Goal: Task Accomplishment & Management: Manage account settings

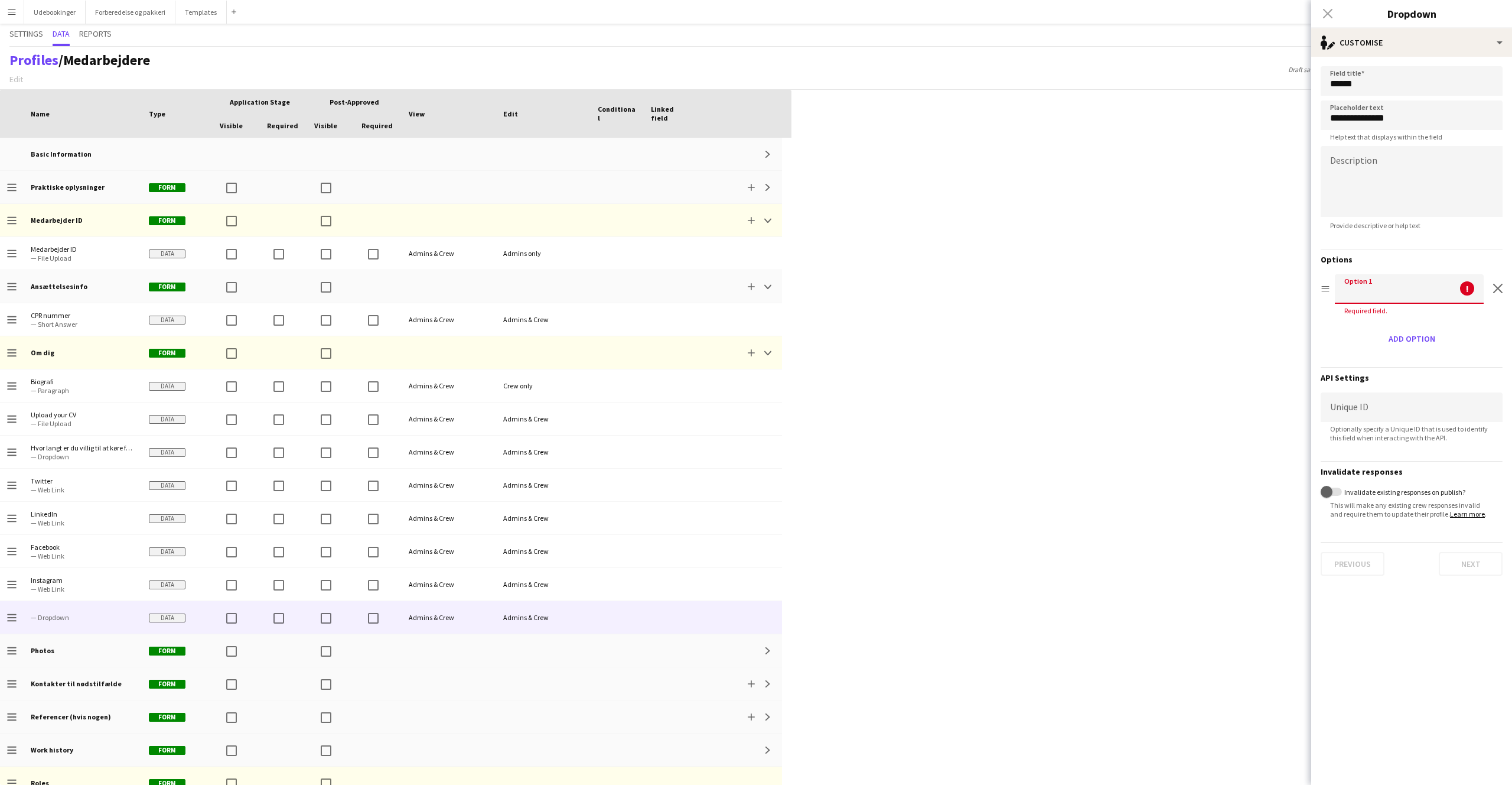
click at [1361, 299] on input at bounding box center [1409, 289] width 149 height 30
click at [1361, 297] on input at bounding box center [1409, 289] width 149 height 30
type input "**********"
click button "Next" at bounding box center [1470, 553] width 63 height 24
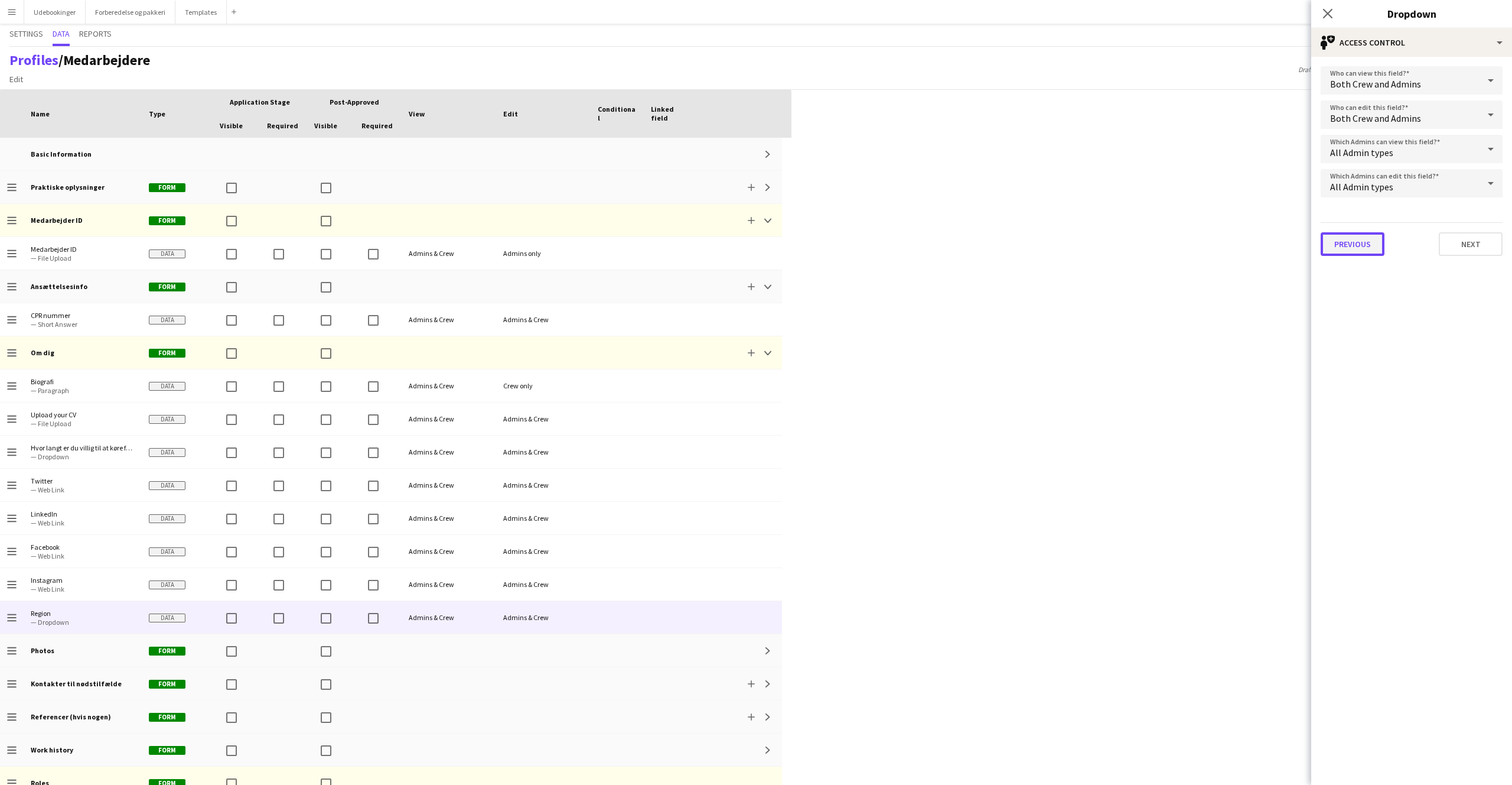
click at [1353, 246] on button "Previous" at bounding box center [1353, 244] width 63 height 24
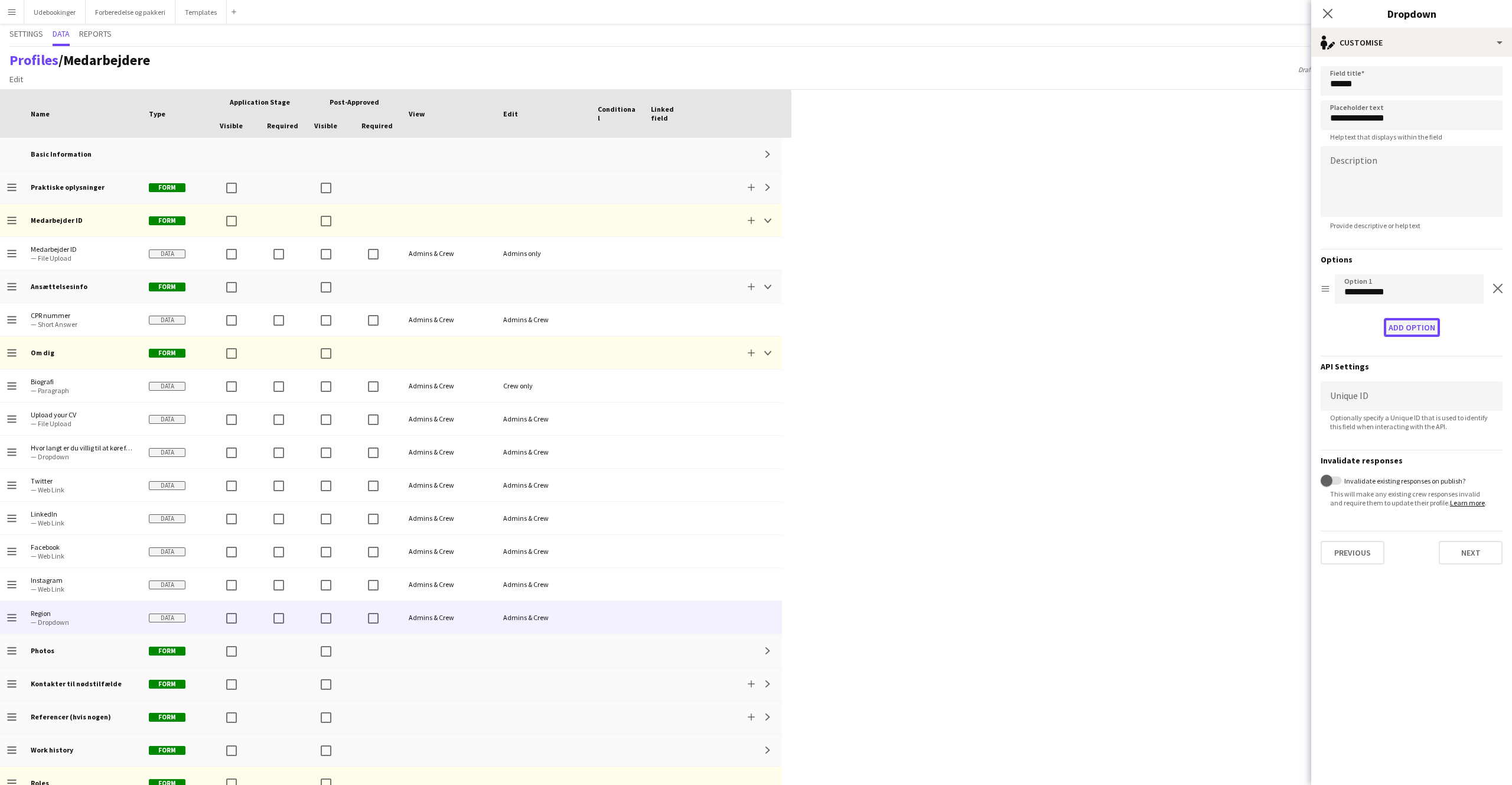
click at [1409, 322] on button "Add option" at bounding box center [1412, 327] width 56 height 19
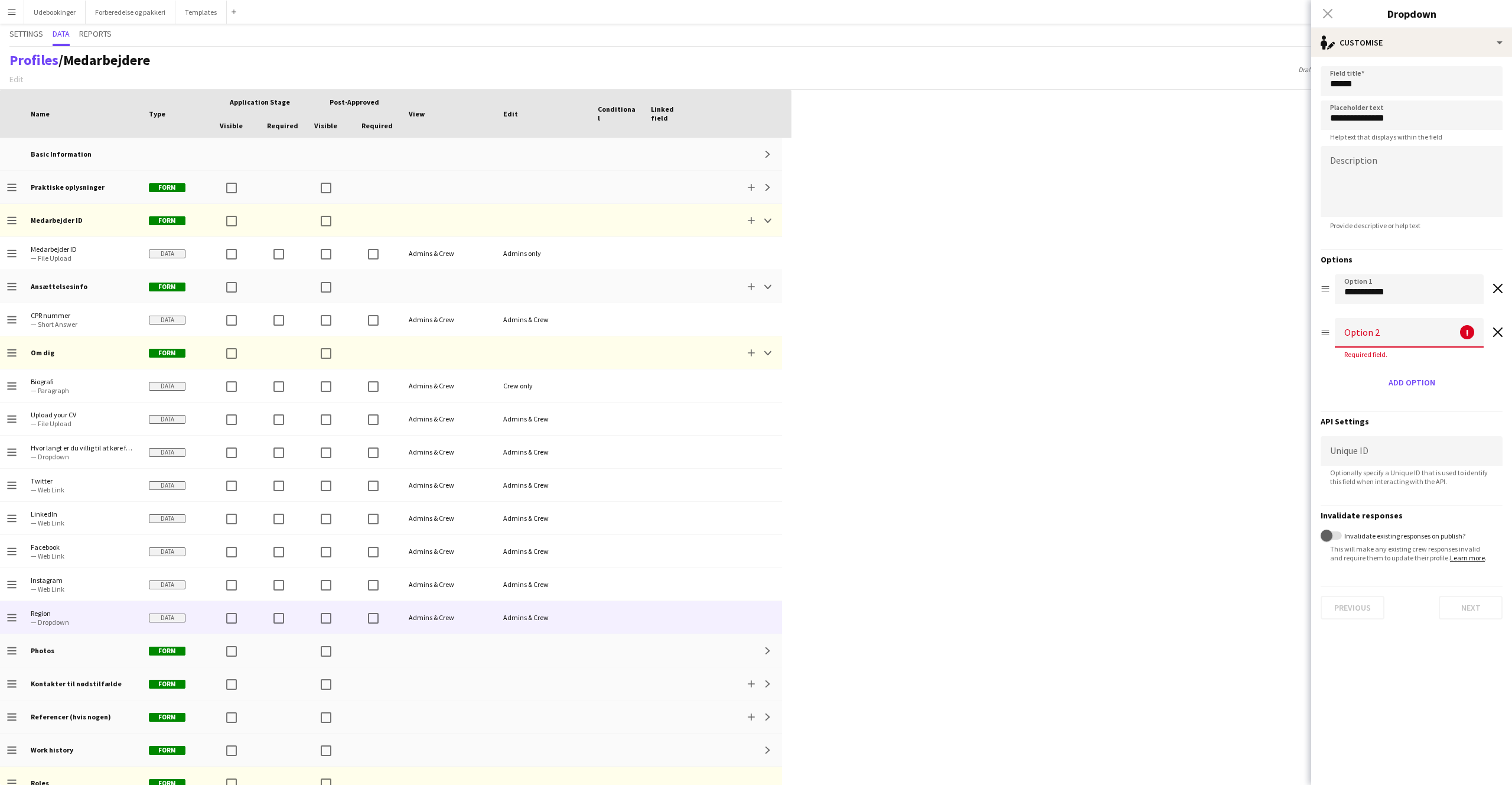
click at [1391, 319] on input at bounding box center [1409, 333] width 149 height 30
type input "**********"
click at [1412, 372] on button "Add option" at bounding box center [1412, 371] width 56 height 19
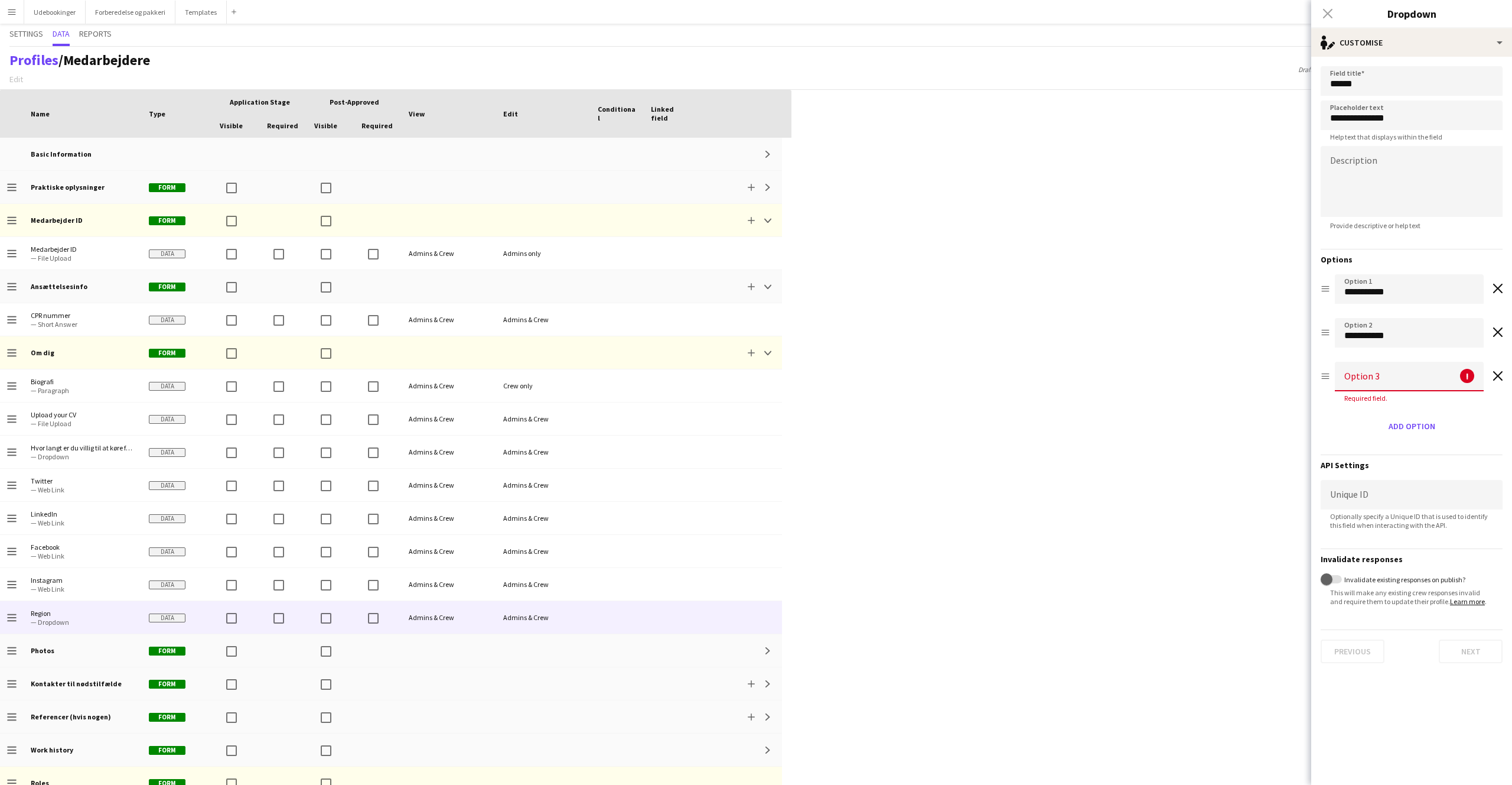
click at [1379, 374] on input at bounding box center [1409, 377] width 149 height 30
click at [1382, 384] on input at bounding box center [1409, 377] width 149 height 30
type input "**********"
click at [1422, 403] on div "**********" at bounding box center [1412, 340] width 182 height 131
click at [1413, 413] on button "Add option" at bounding box center [1412, 415] width 56 height 19
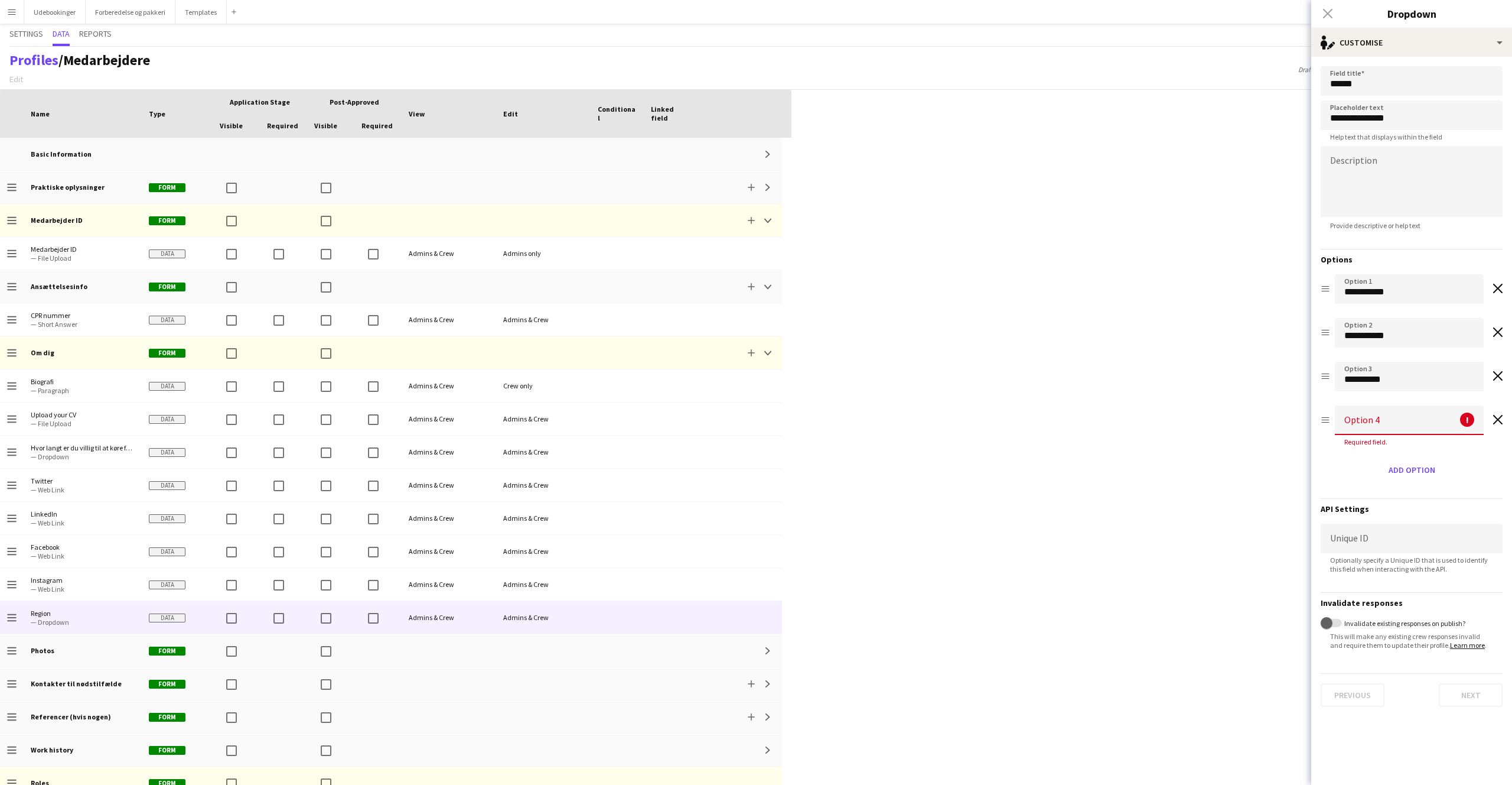
click at [1387, 414] on input at bounding box center [1409, 420] width 149 height 30
type input "********"
click at [1394, 460] on button "Add option" at bounding box center [1412, 458] width 56 height 19
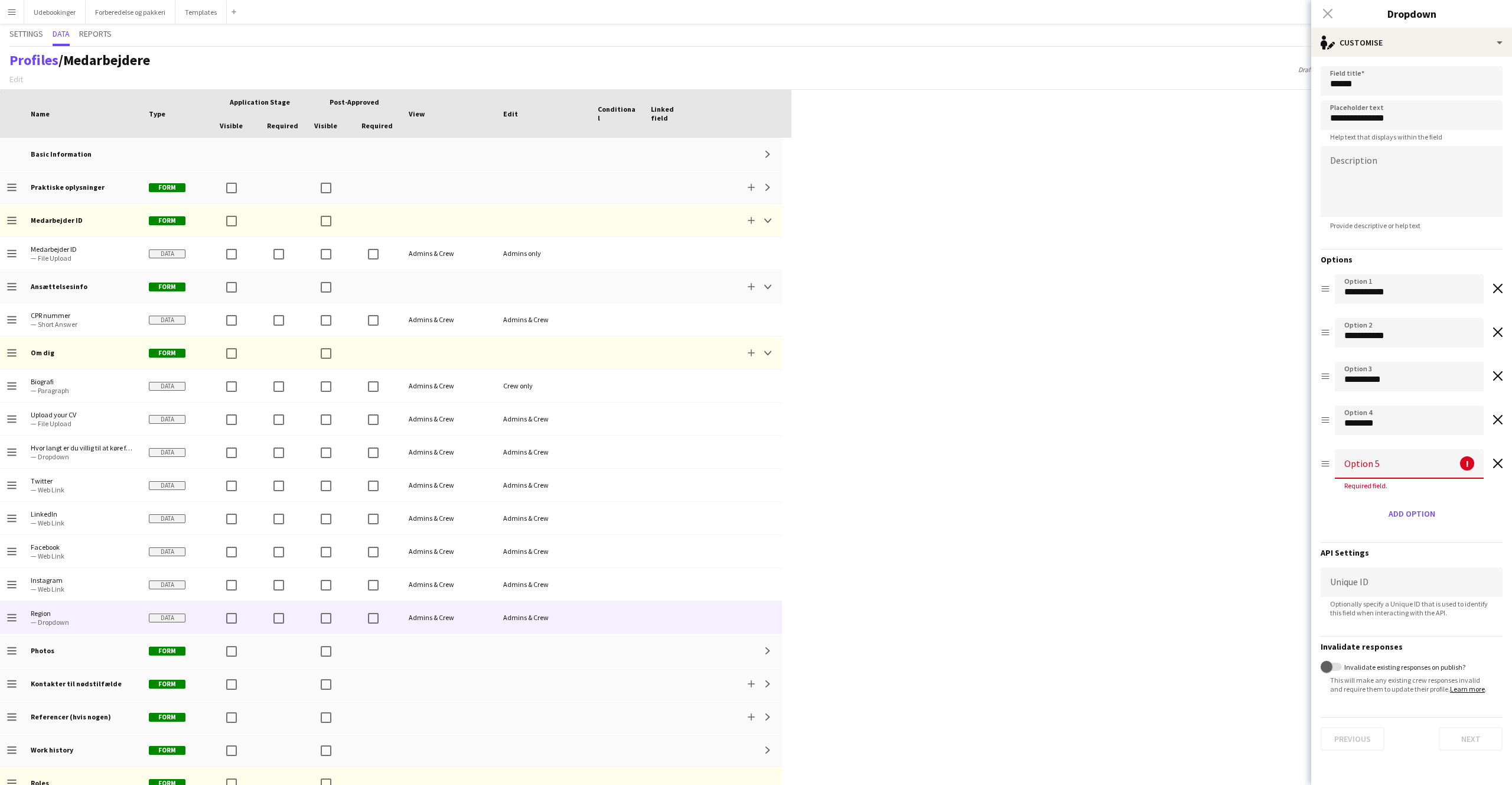
click at [1399, 459] on input at bounding box center [1409, 464] width 149 height 30
type input "**********"
click at [1387, 507] on button "Add option" at bounding box center [1412, 502] width 56 height 19
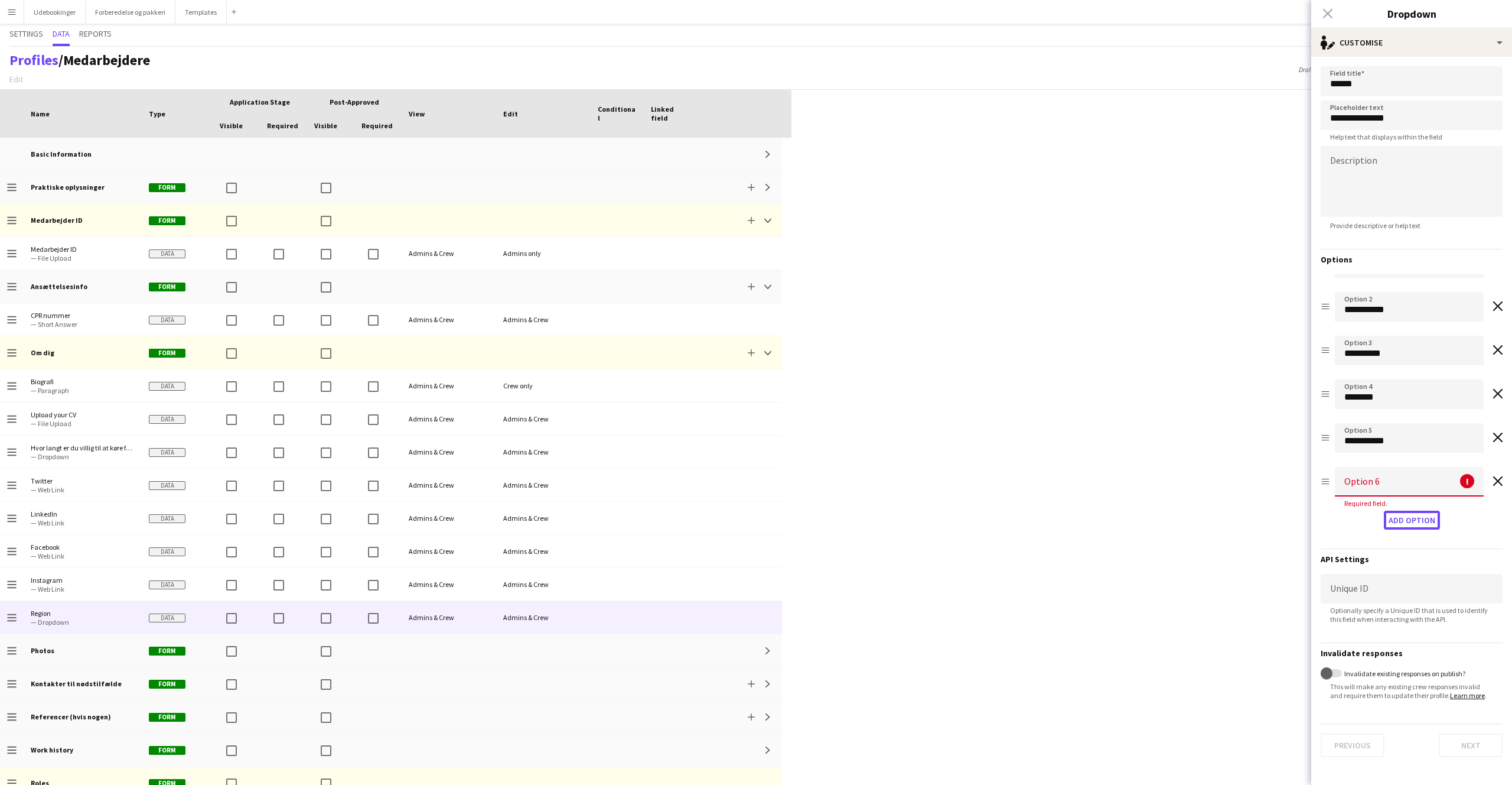
scroll to position [37, 0]
click at [1492, 464] on div "Drag option Option 6 ! Required field. Remove option" at bounding box center [1412, 478] width 182 height 46
click at [1493, 468] on icon "Remove option" at bounding box center [1497, 469] width 9 height 9
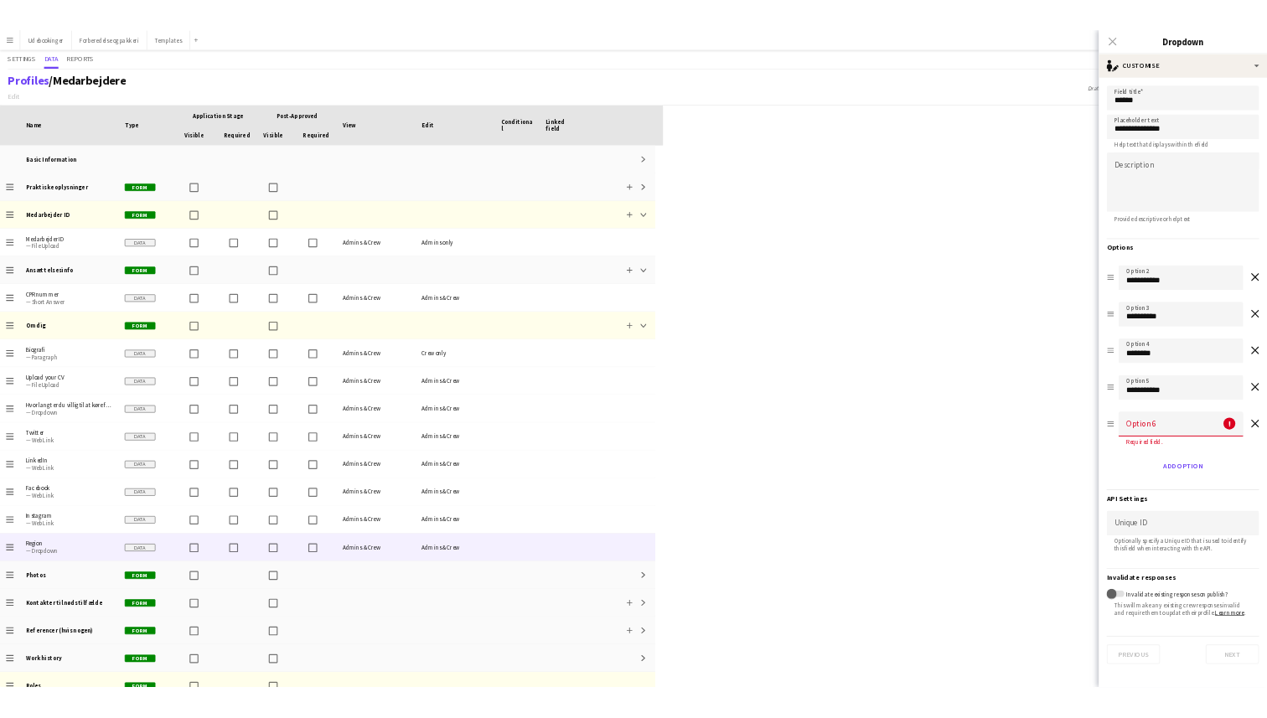
scroll to position [0, 0]
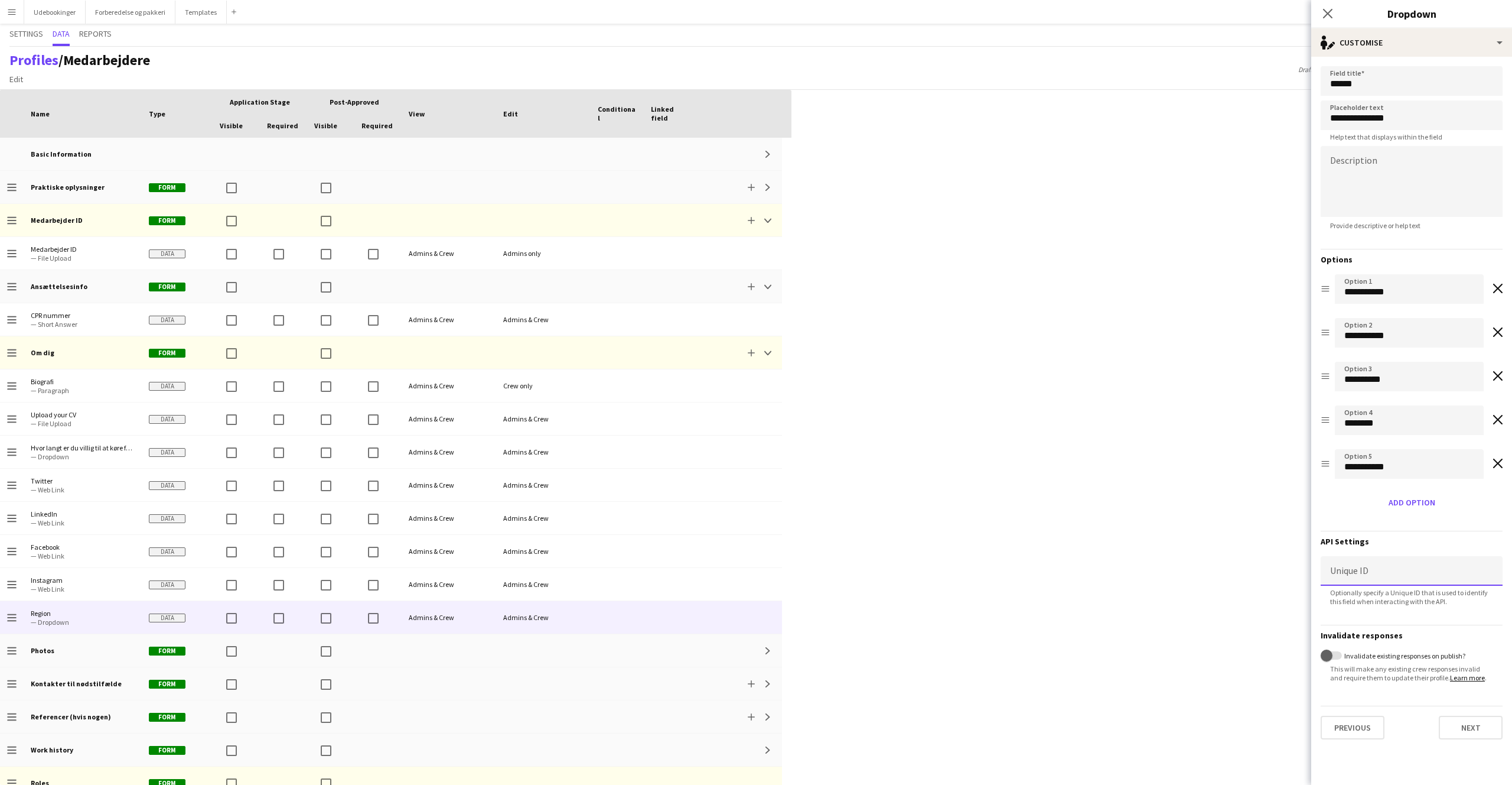
click at [1372, 571] on input at bounding box center [1412, 571] width 182 height 30
type input "*"
type input "******"
click at [1401, 530] on hr at bounding box center [1412, 530] width 182 height 1
click at [1456, 725] on button "Next" at bounding box center [1470, 728] width 63 height 24
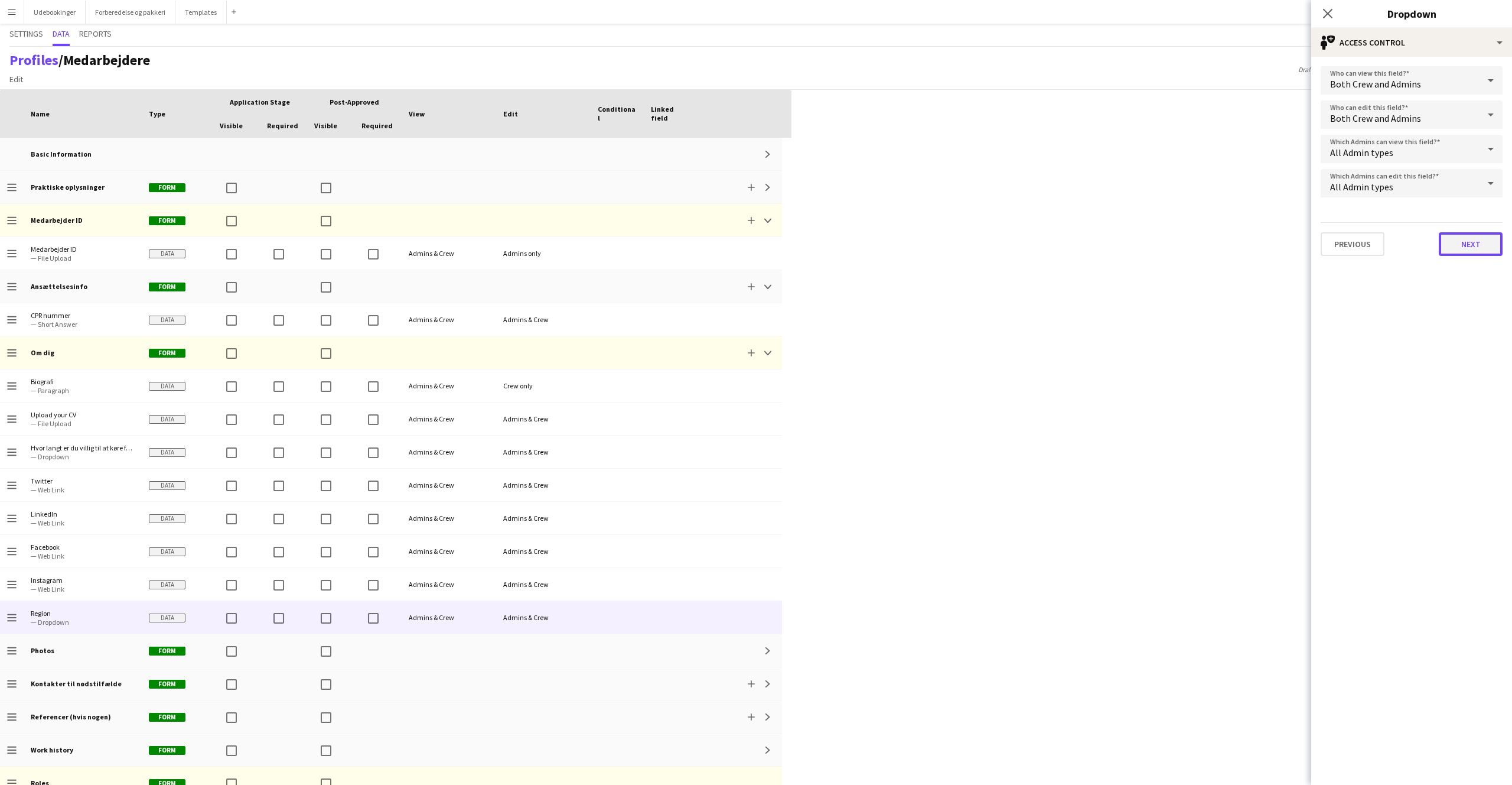
click at [1450, 238] on button "Next" at bounding box center [1470, 244] width 63 height 24
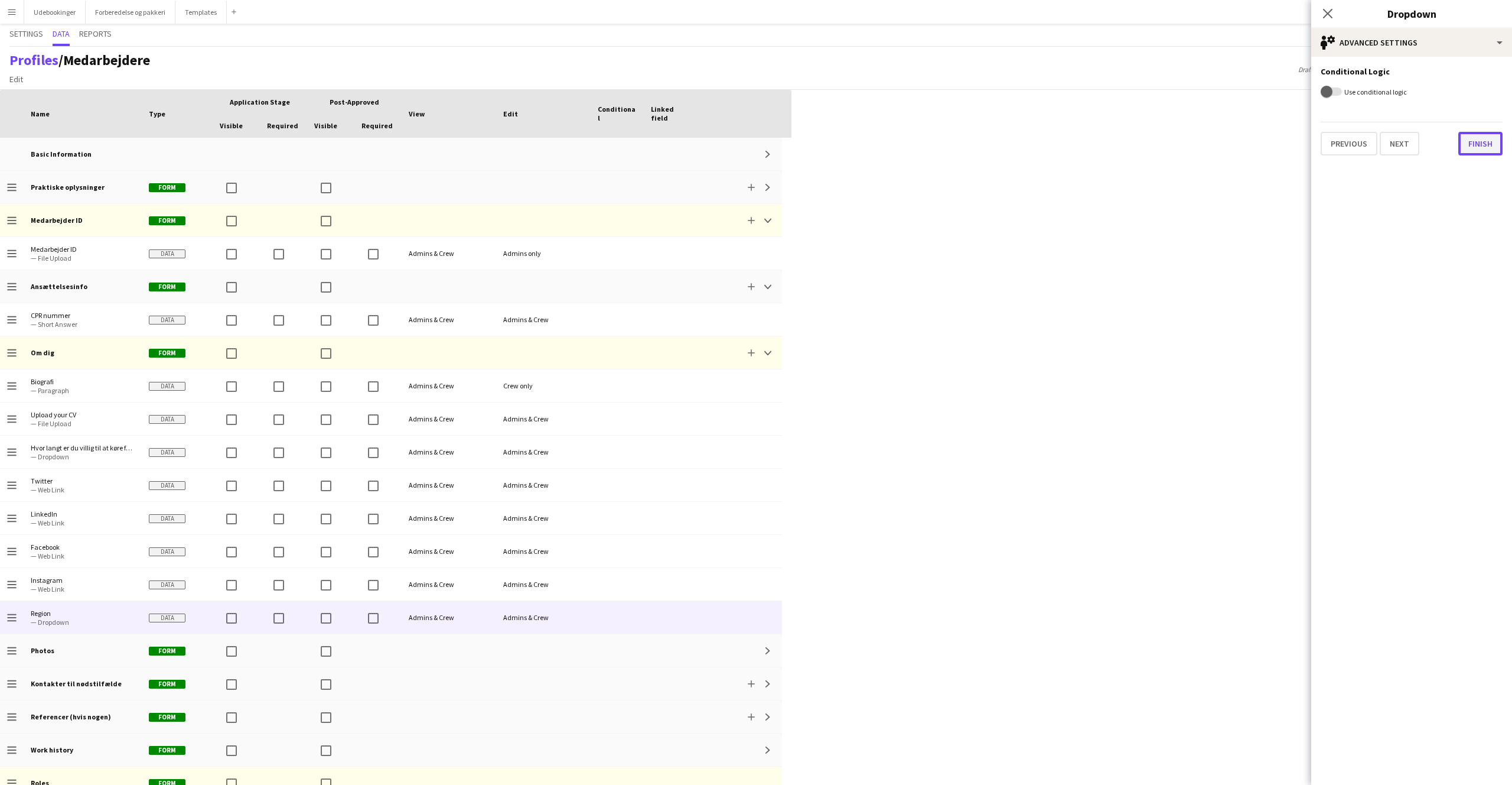
click at [1494, 140] on button "Finish" at bounding box center [1480, 144] width 44 height 24
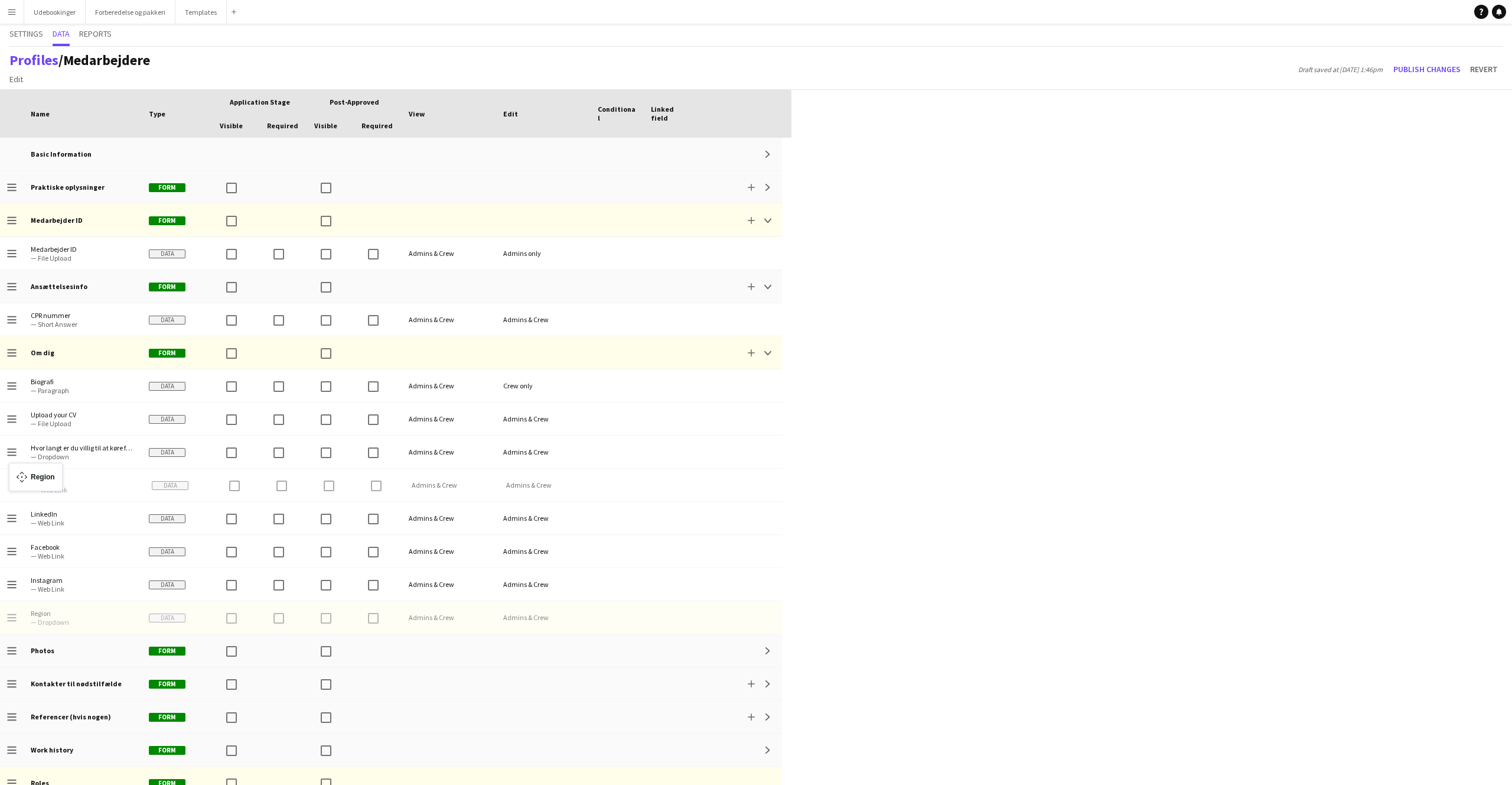
drag, startPoint x: 9, startPoint y: 614, endPoint x: 15, endPoint y: 470, distance: 144.1
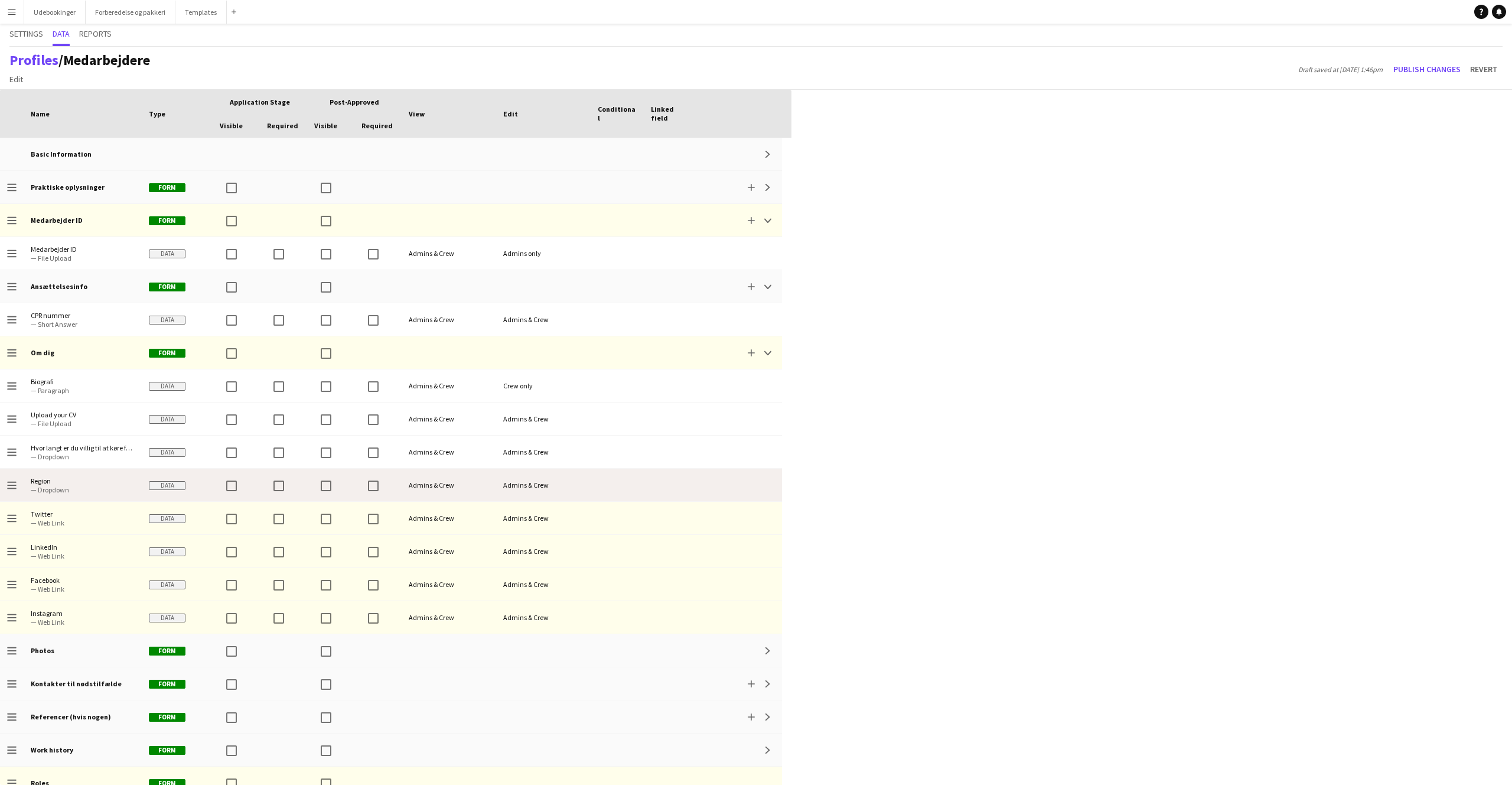
click at [643, 483] on div at bounding box center [617, 485] width 53 height 32
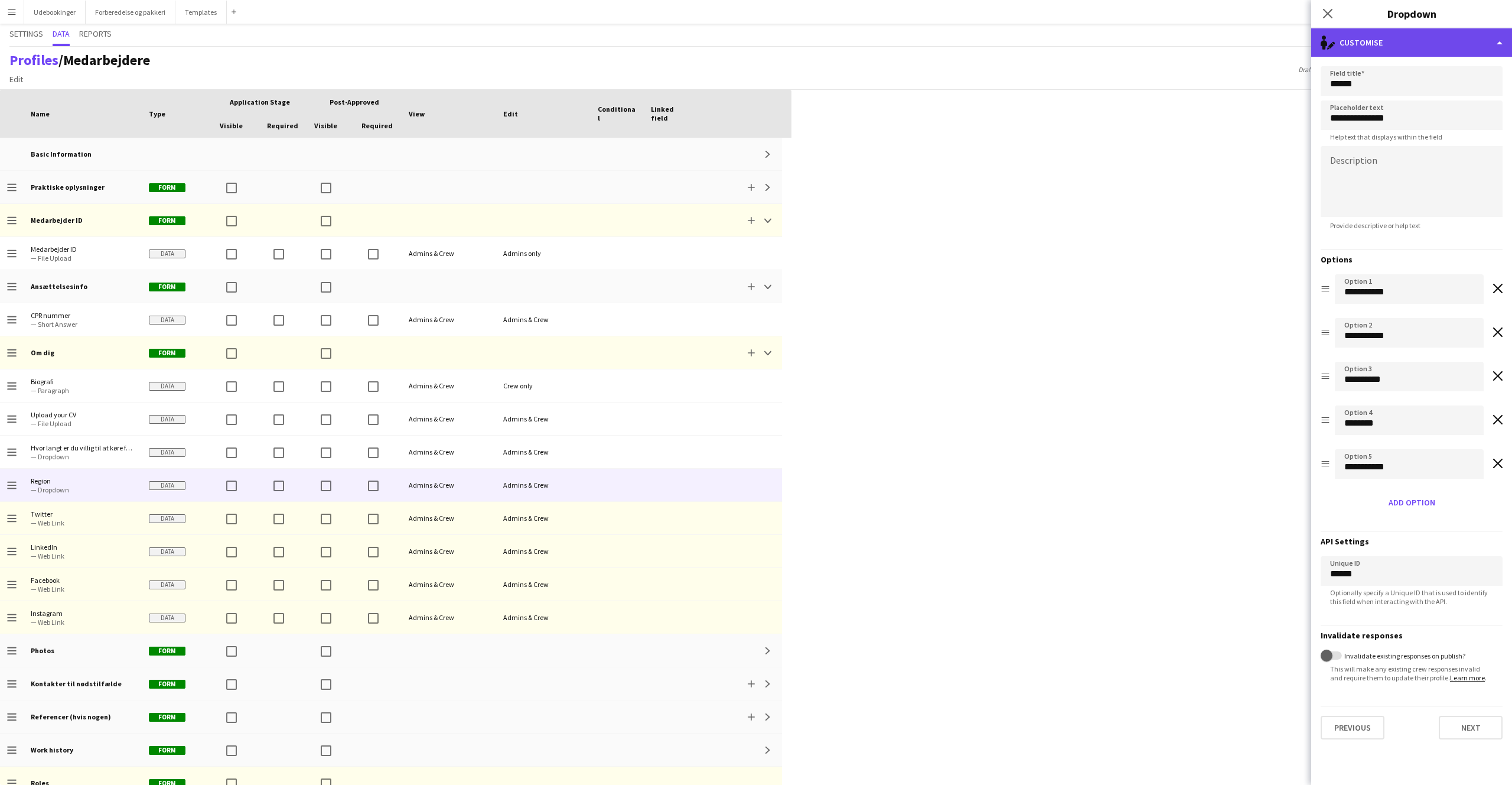
click at [1403, 47] on div "single-neutral-actions-edit-1 Customise" at bounding box center [1411, 42] width 201 height 28
click at [1430, 122] on div "Advanced settings Advanced settings" at bounding box center [1451, 116] width 117 height 24
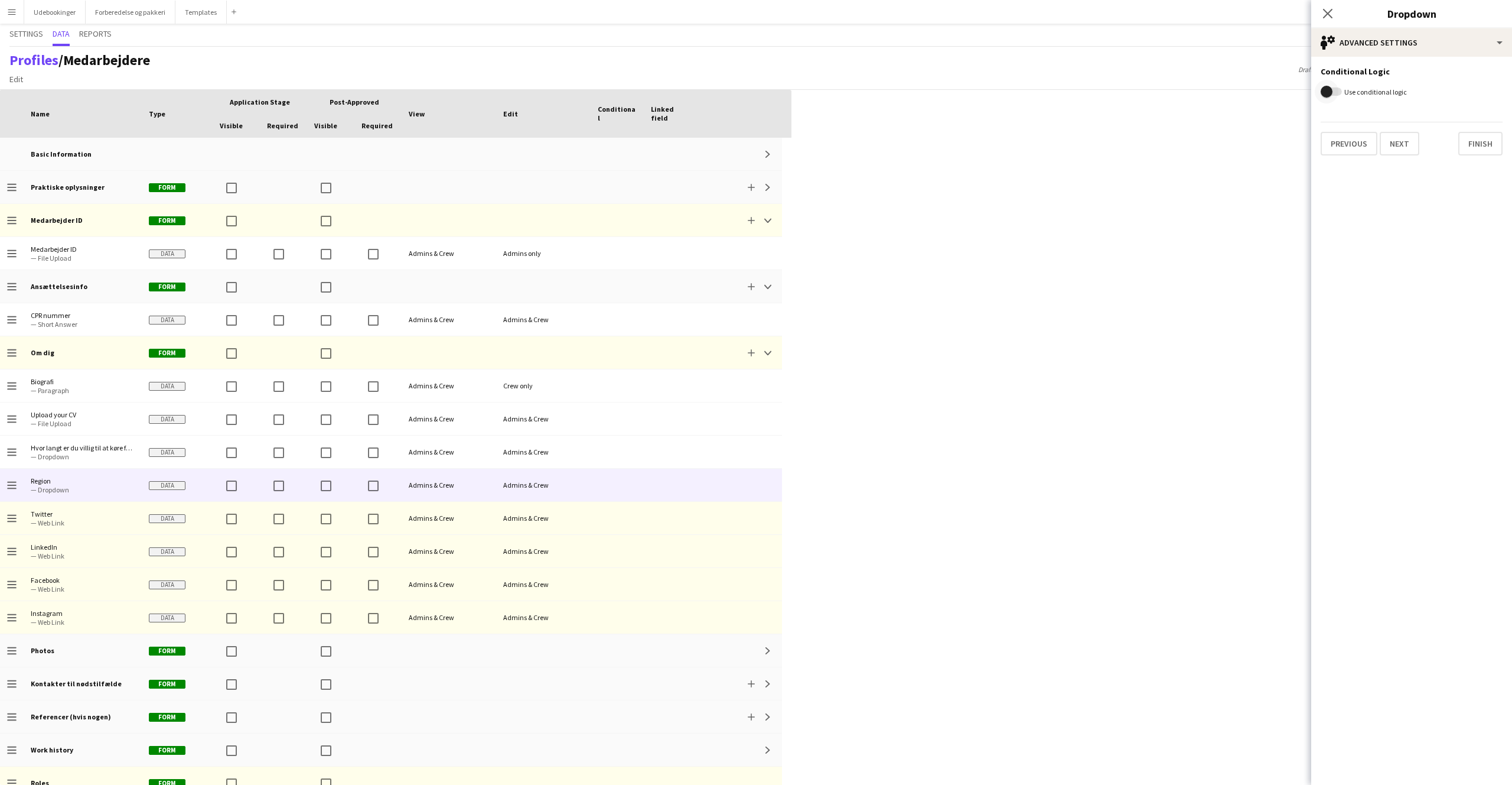
click at [1332, 90] on span "button" at bounding box center [1327, 91] width 12 height 12
click at [1406, 113] on div "Show" at bounding box center [1400, 117] width 159 height 28
click at [1406, 113] on div at bounding box center [756, 392] width 1512 height 785
click at [1394, 157] on form "Conditional Logic Use conditional logic Show this field when Please select fiel…" at bounding box center [1411, 156] width 201 height 199
click at [1394, 169] on span "Please select field" at bounding box center [1367, 171] width 74 height 12
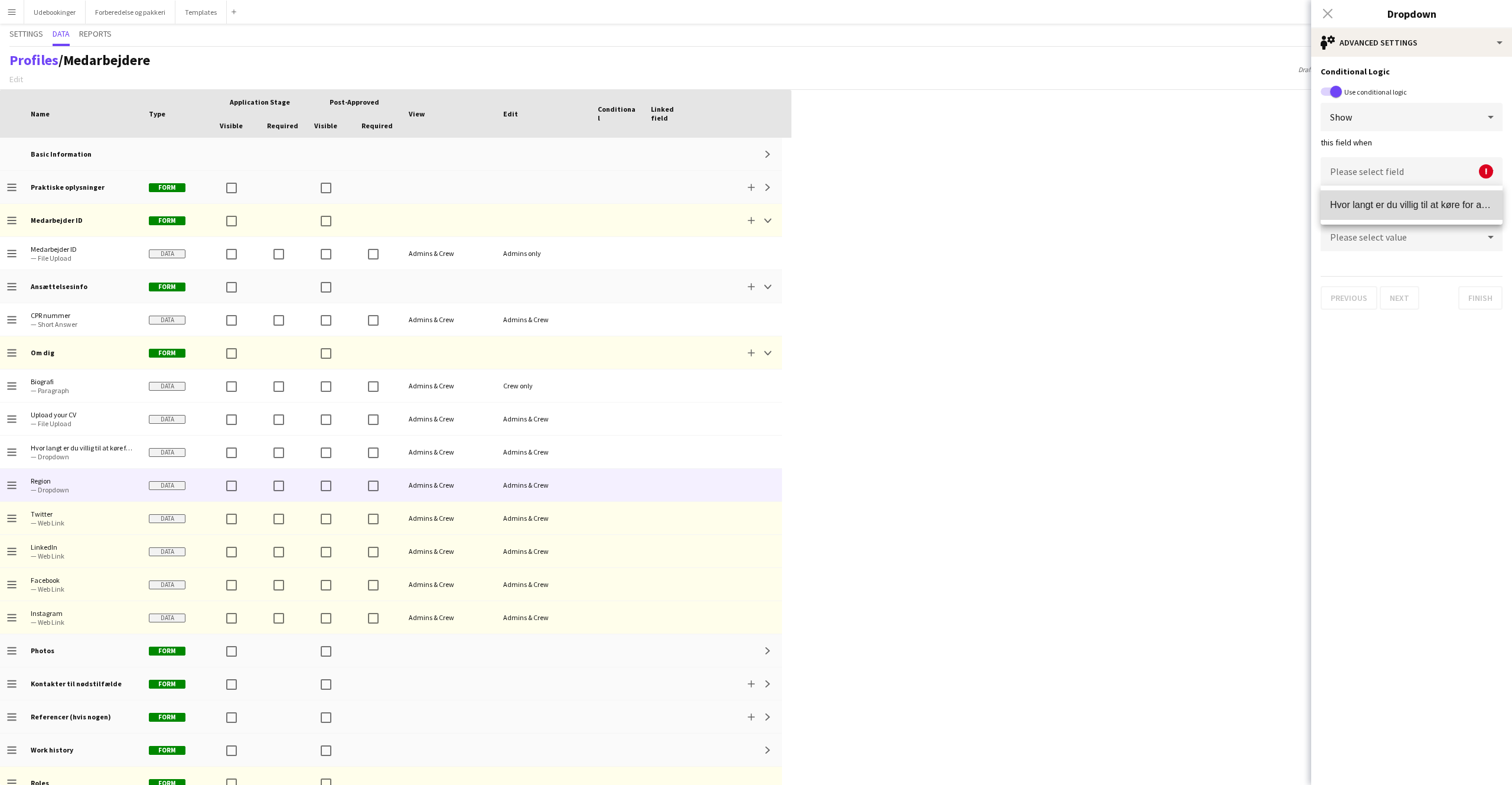
click at [1387, 213] on mat-option "Hvor langt er du villig til at køre for arbejde?" at bounding box center [1412, 205] width 182 height 30
click at [1377, 233] on div "Please select value" at bounding box center [1400, 226] width 159 height 28
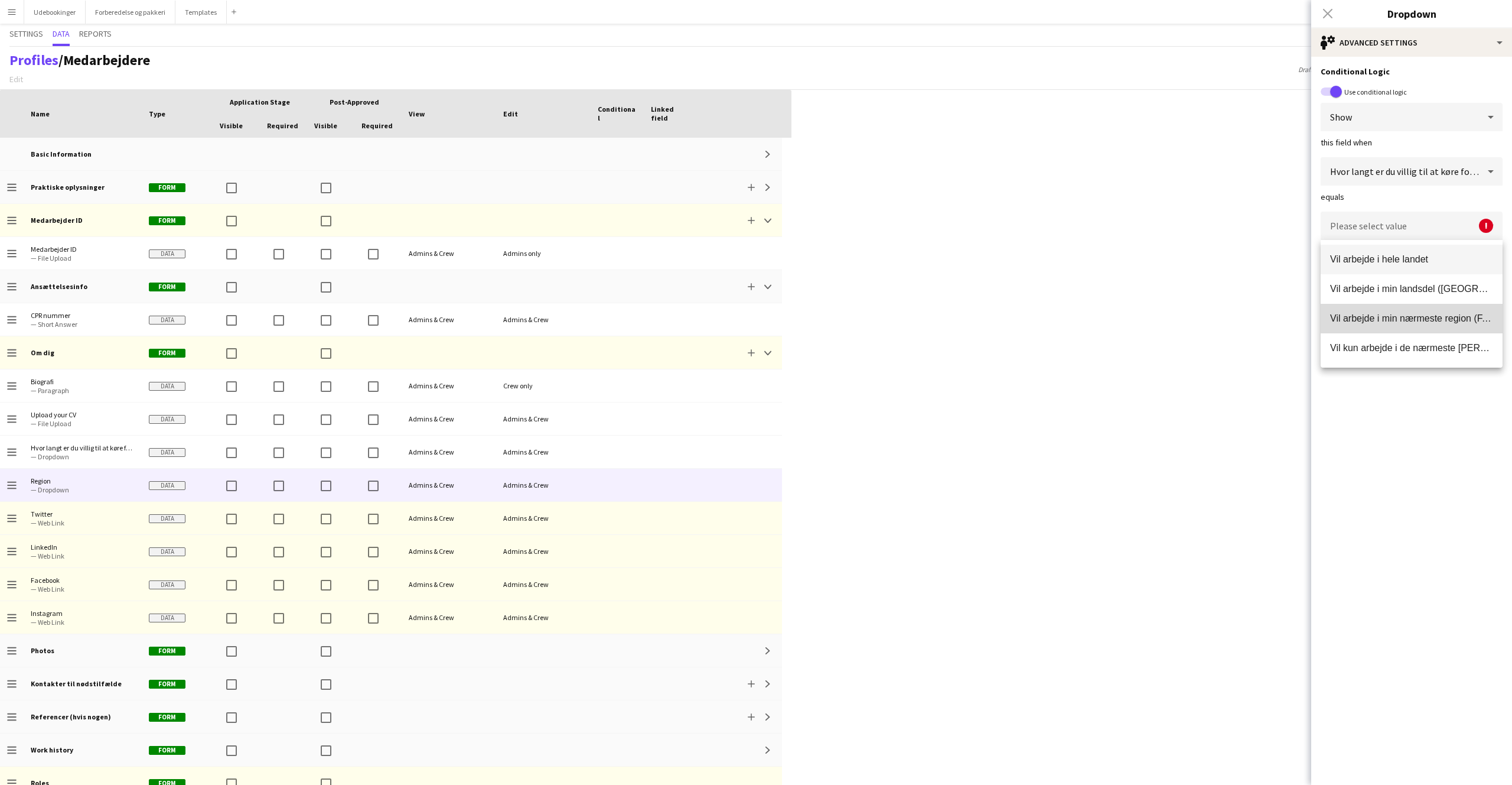
click at [1395, 319] on span "Vil arbejde i min nærmeste region (F.eks. [GEOGRAPHIC_DATA])" at bounding box center [1411, 318] width 163 height 11
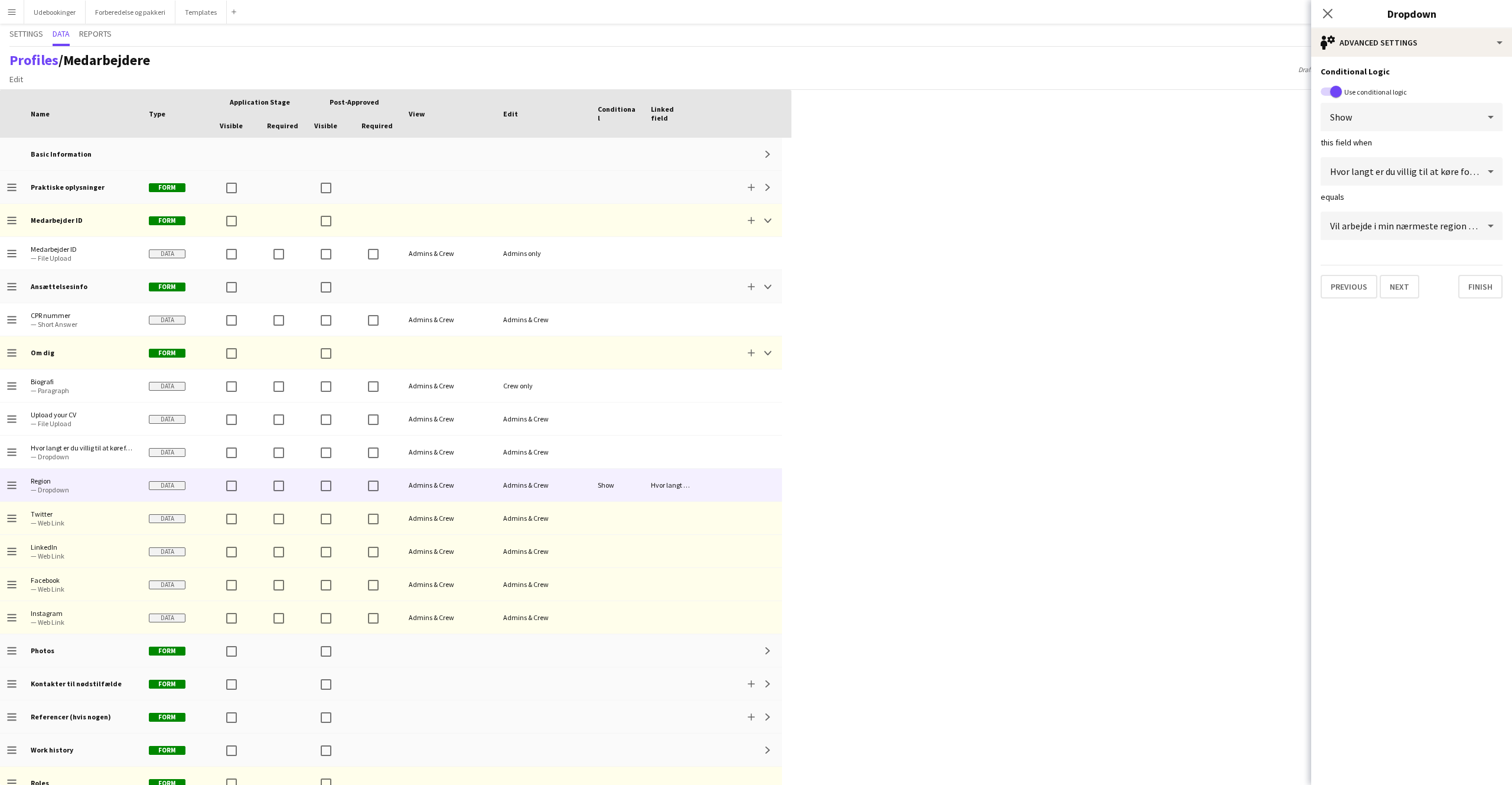
click at [1397, 392] on app-edit-data-type-advanced-settings "Conditional Logic Use conditional logic Show this field when Hvor langt er du v…" at bounding box center [1411, 420] width 201 height 728
click at [1476, 288] on button "Finish" at bounding box center [1480, 287] width 44 height 24
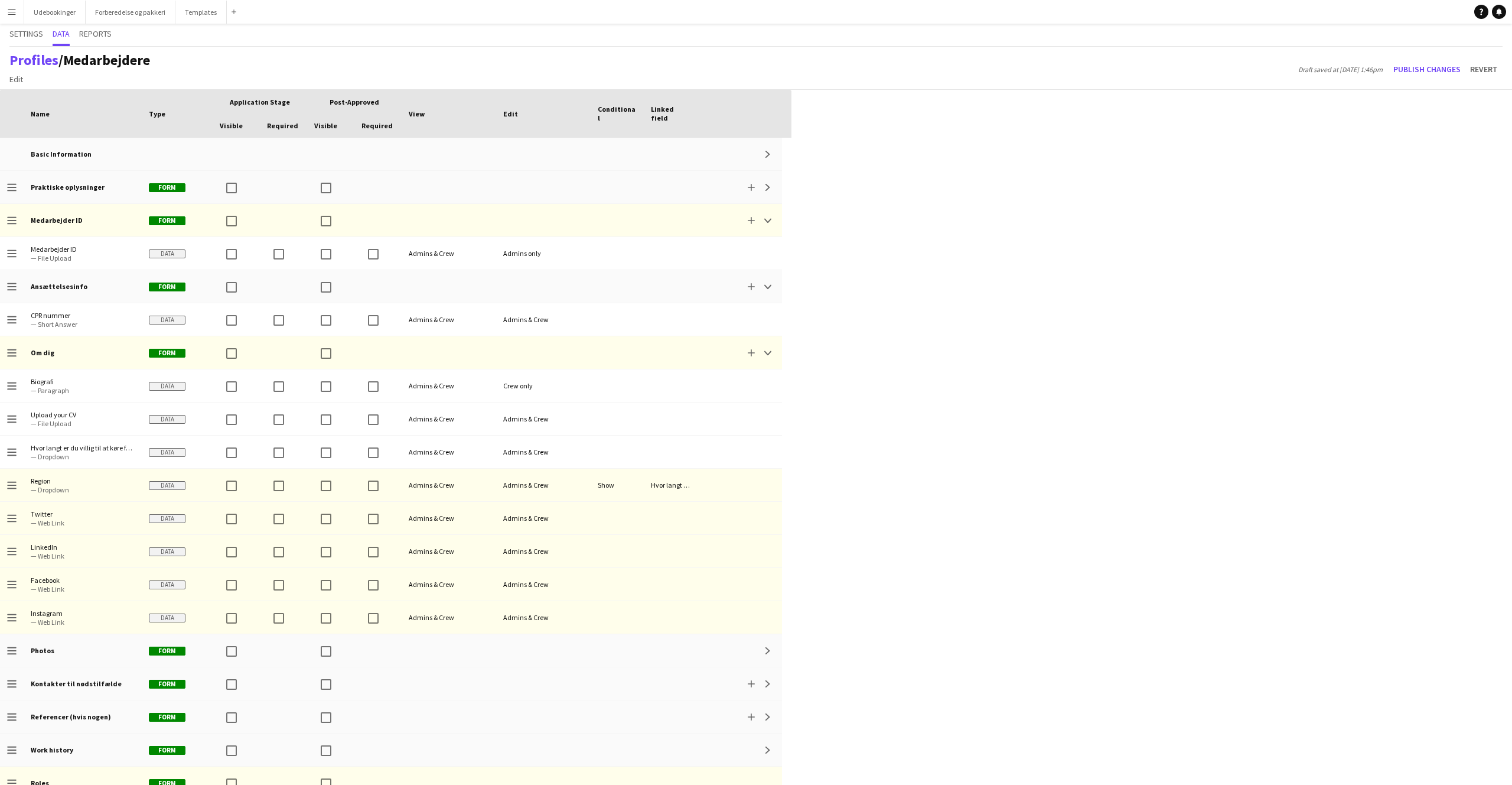
click at [1105, 427] on div "Press SPACE to select this row. Drag here to set row groups Drag here to set co…" at bounding box center [756, 437] width 1512 height 695
click at [1417, 75] on button "Publish changes" at bounding box center [1427, 69] width 77 height 19
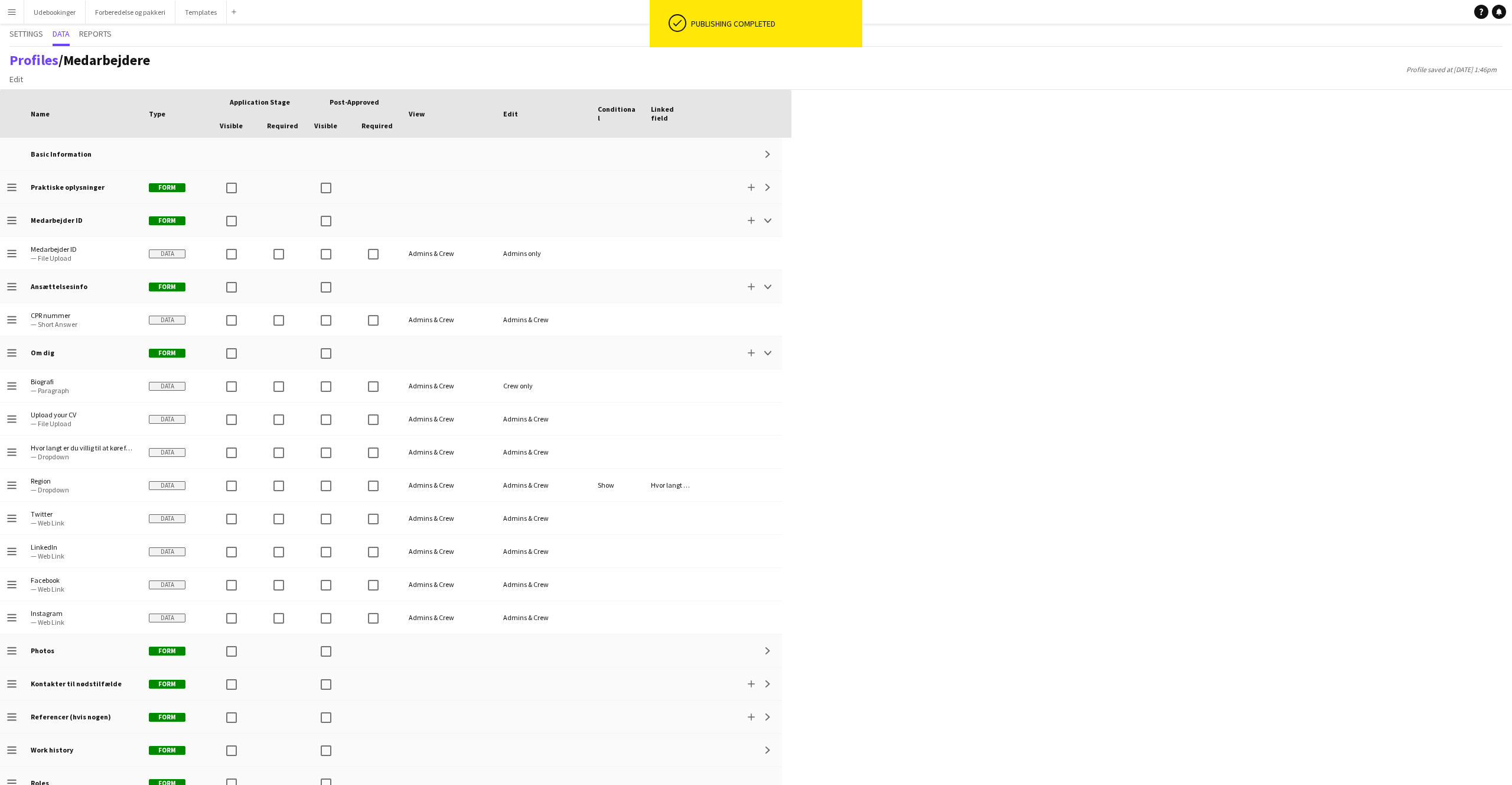
click at [1351, 372] on div "Press SPACE to select this row. Drag here to set row groups Drag here to set co…" at bounding box center [756, 437] width 1512 height 695
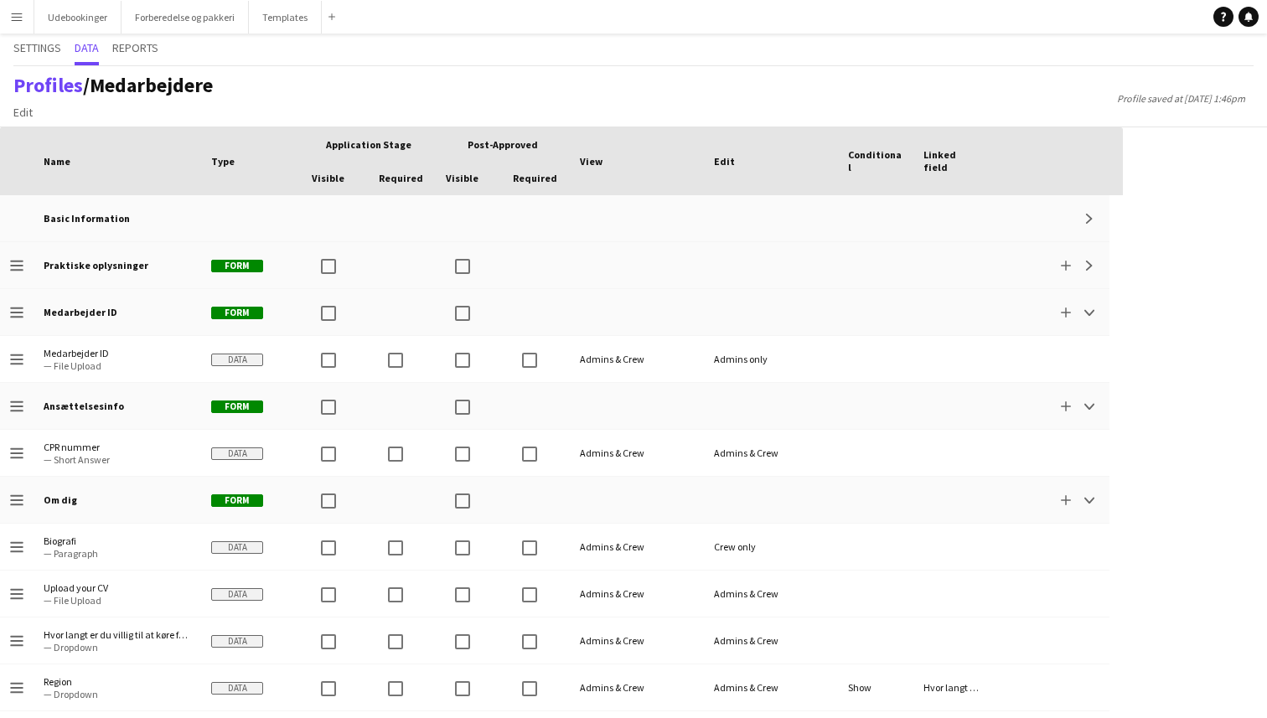
click at [1195, 433] on div "Press SPACE to select this row Drag here to set row groups Drag here to set col…" at bounding box center [633, 422] width 1267 height 591
click at [1156, 478] on div "Press SPACE to select this row Drag here to set row groups Drag here to set col…" at bounding box center [633, 422] width 1267 height 591
click at [1150, 441] on div "Press SPACE to select this row Drag here to set row groups Drag here to set col…" at bounding box center [633, 422] width 1267 height 591
click at [1167, 287] on div "Press SPACE to select this row Drag here to set row groups Drag here to set col…" at bounding box center [633, 422] width 1267 height 591
